Goal: Check status: Check status

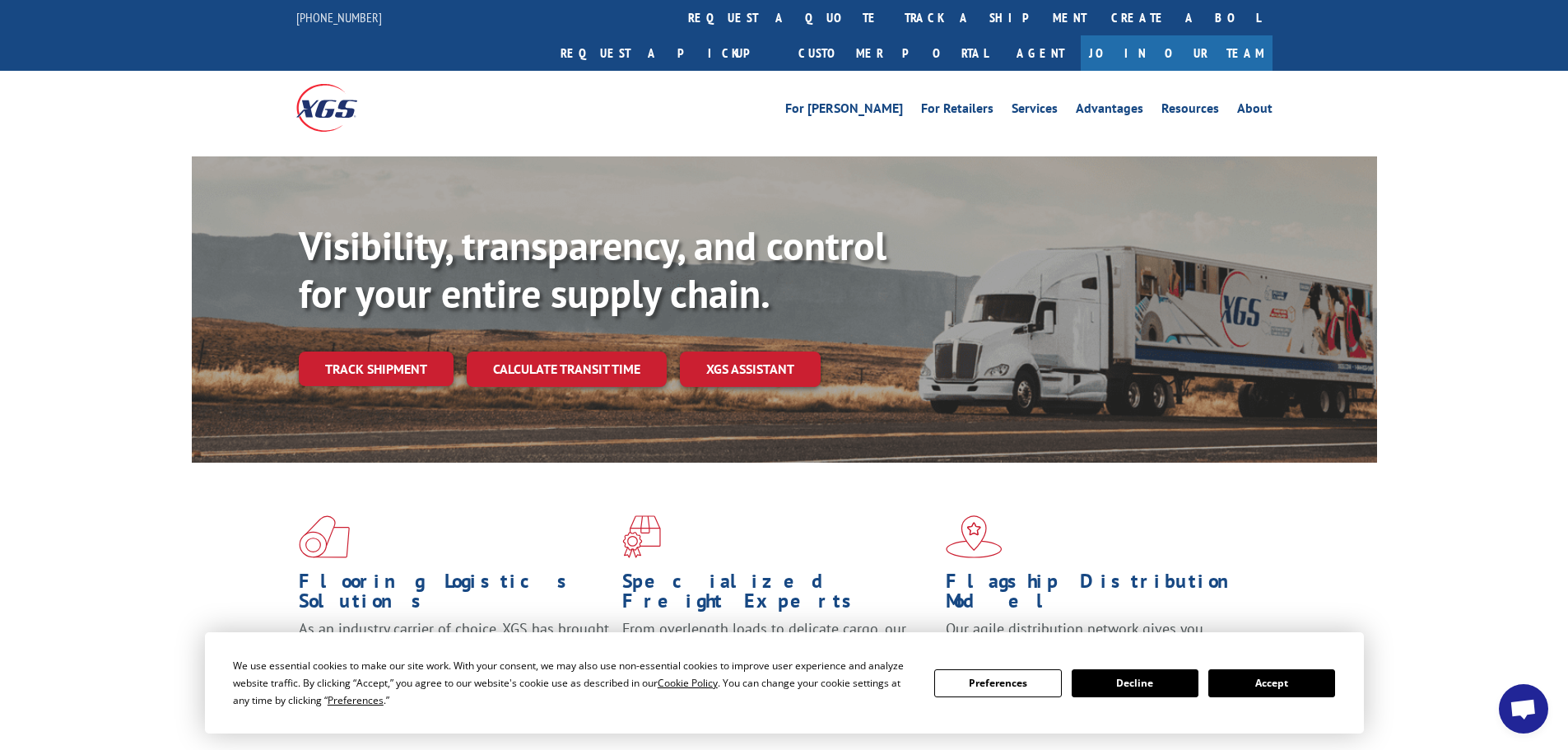
click at [1277, 683] on button "Accept" at bounding box center [1272, 683] width 127 height 28
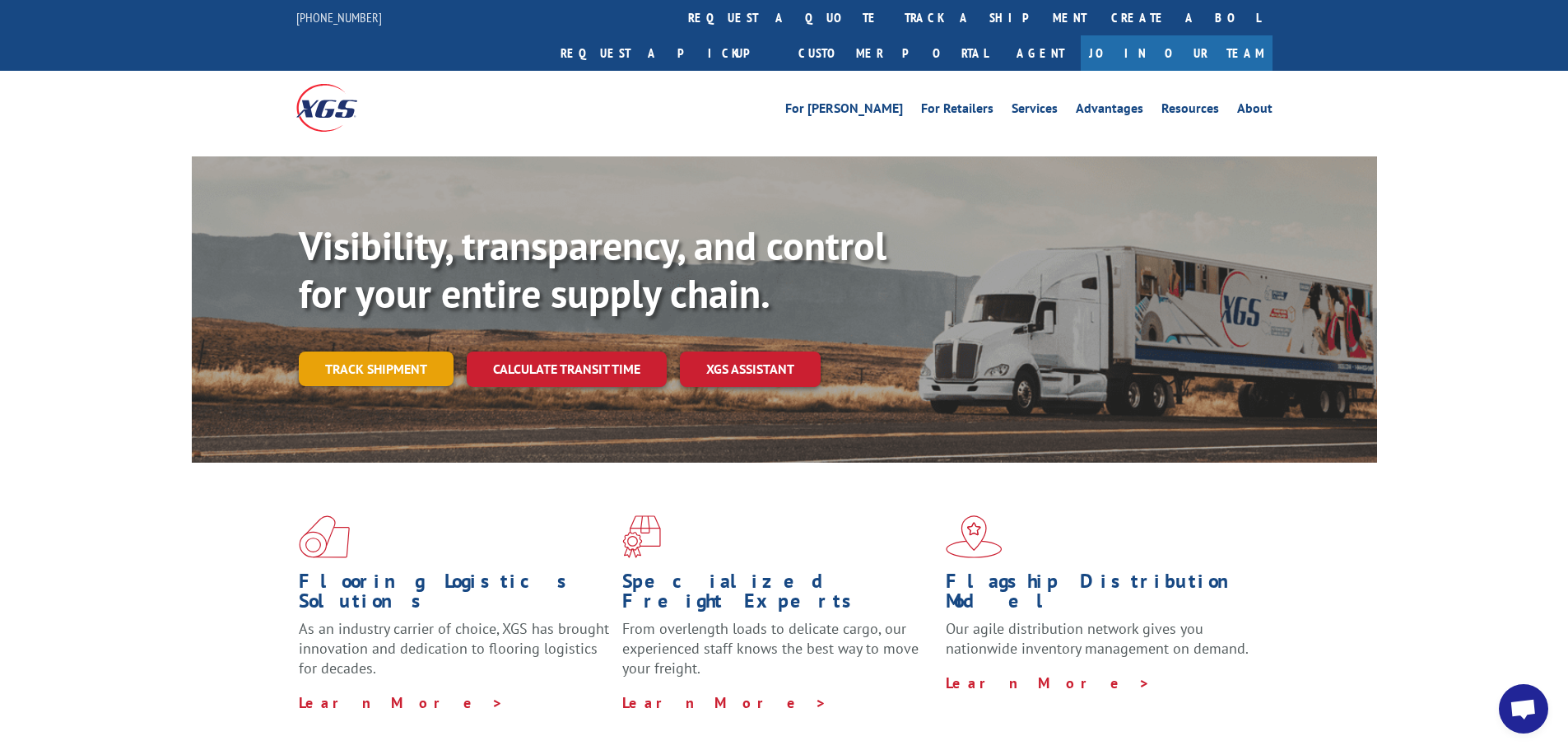
click at [376, 351] on link "Track shipment" at bounding box center [376, 368] width 155 height 35
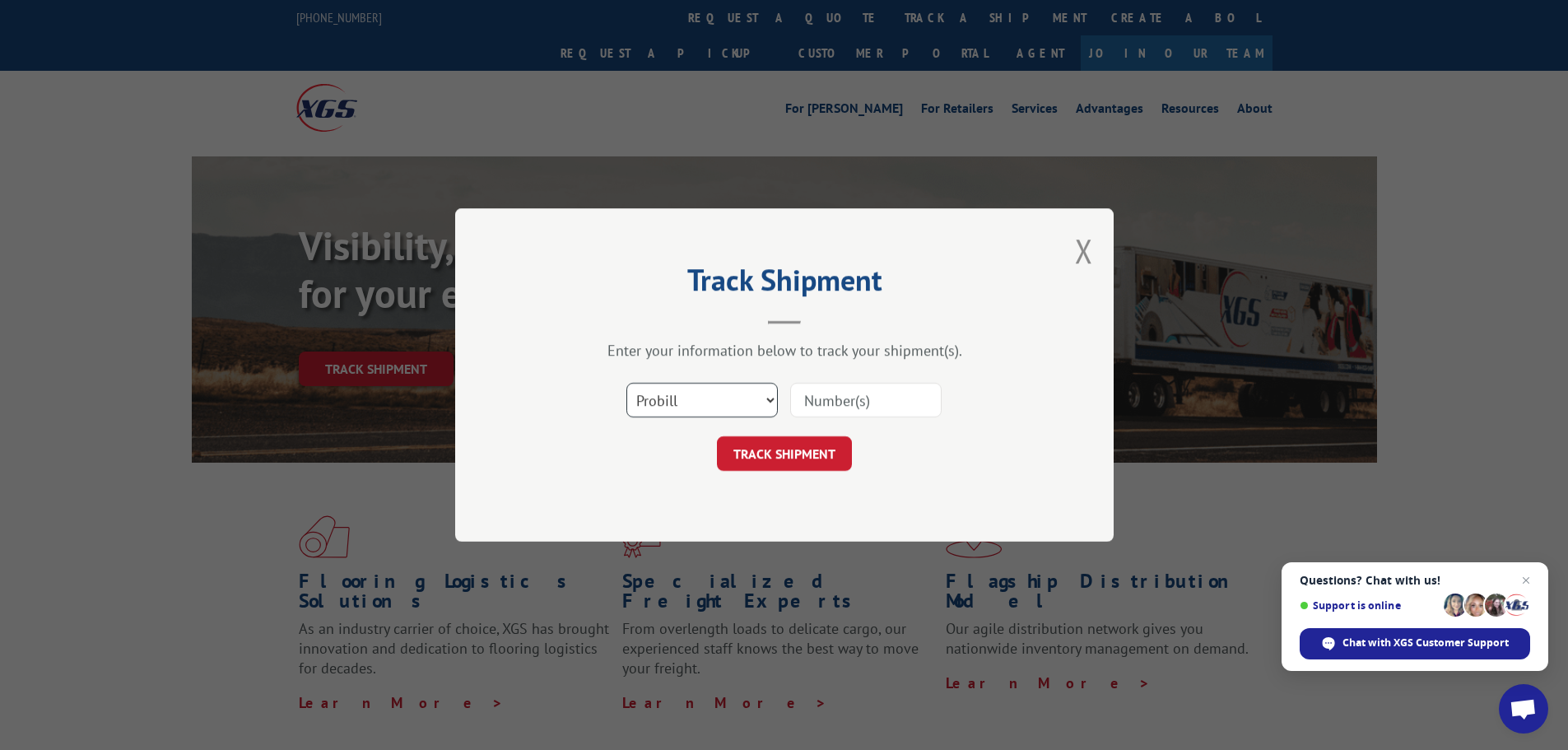
click at [708, 394] on select "Select category... Probill BOL PO" at bounding box center [702, 400] width 152 height 35
select select "bol"
click at [626, 383] on select "Select category... Probill BOL PO" at bounding box center [702, 400] width 152 height 35
paste input "7055613"
type input "7055613"
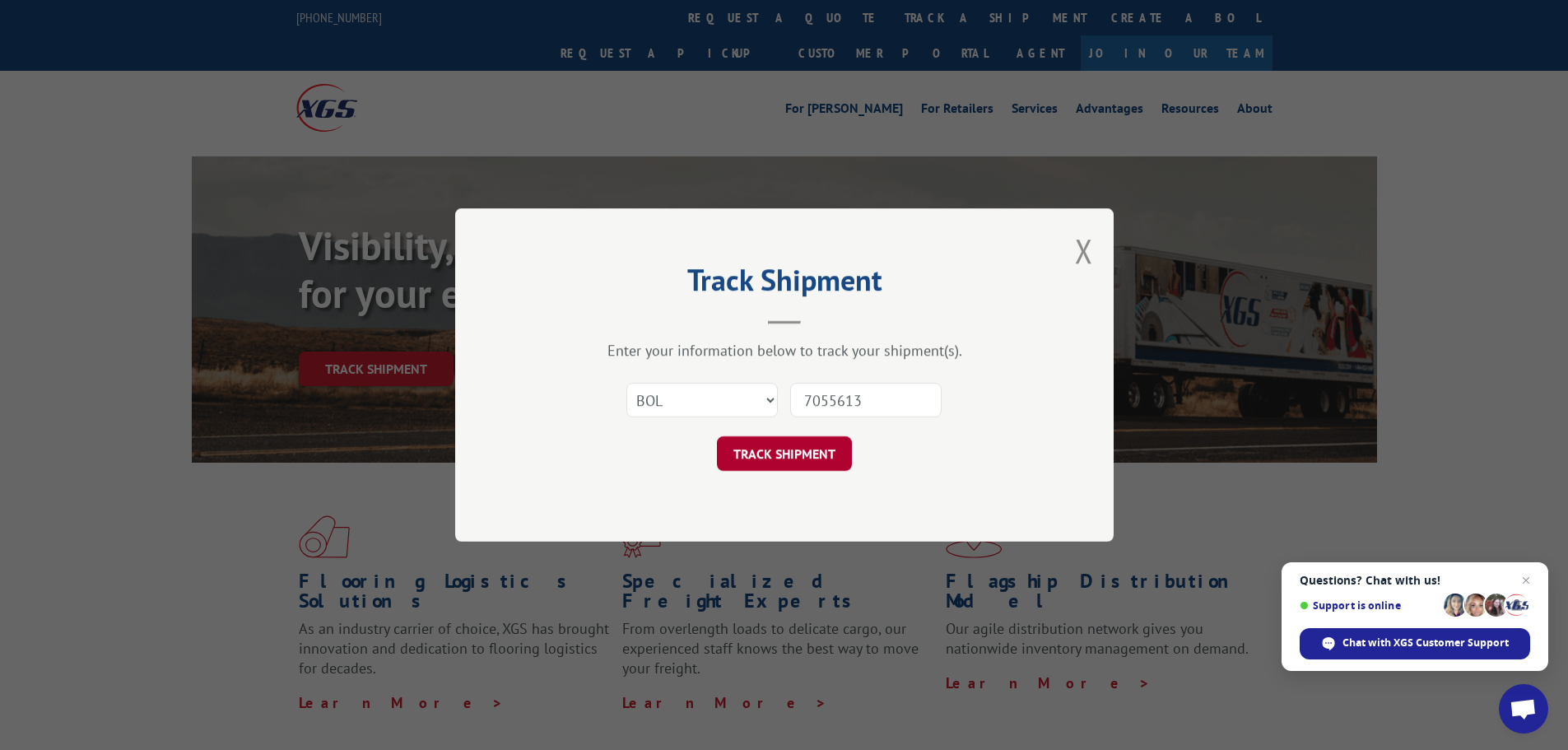
click at [824, 457] on button "TRACK SHIPMENT" at bounding box center [785, 453] width 135 height 35
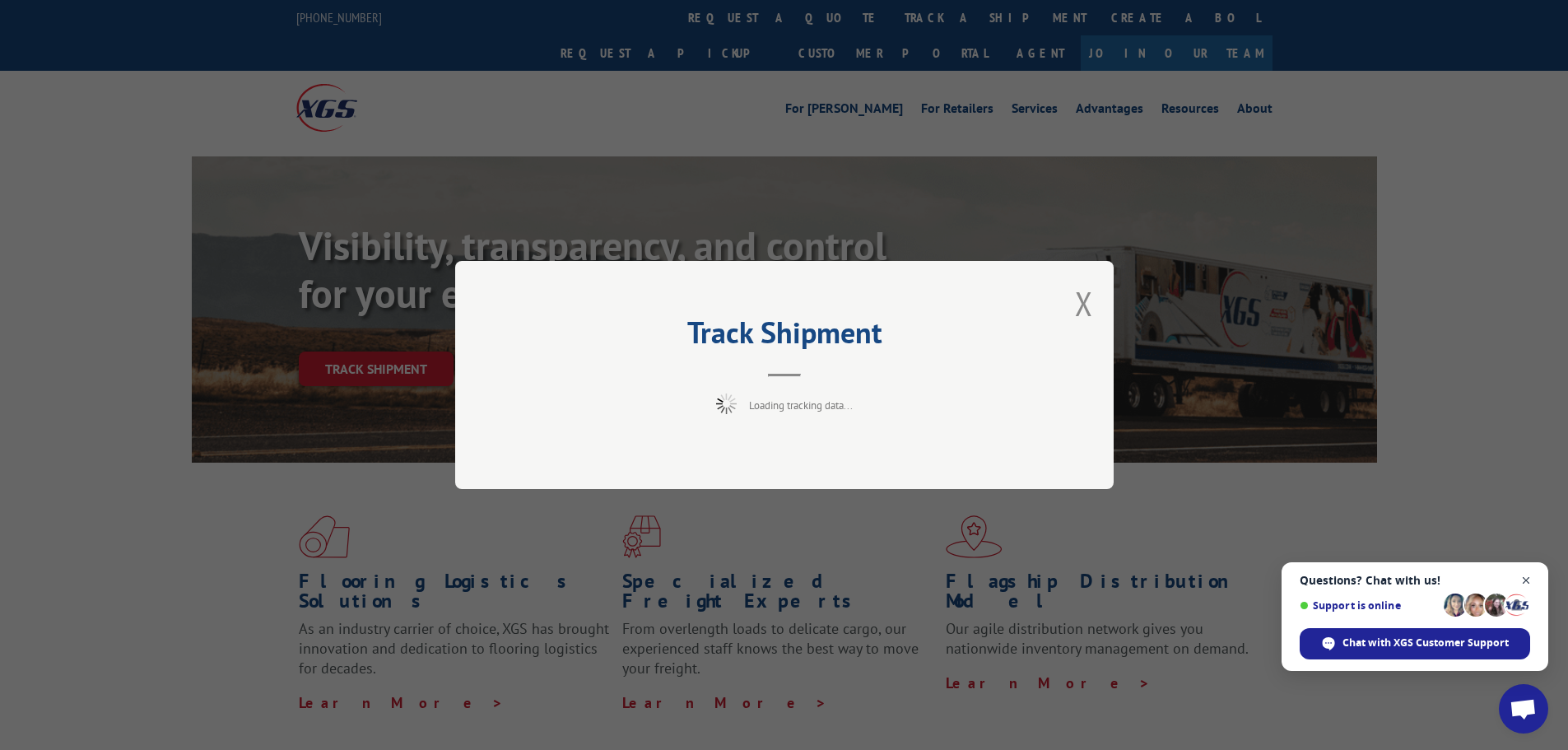
click at [1520, 578] on span "Close chat" at bounding box center [1526, 580] width 21 height 21
